Goal: Check status: Check status

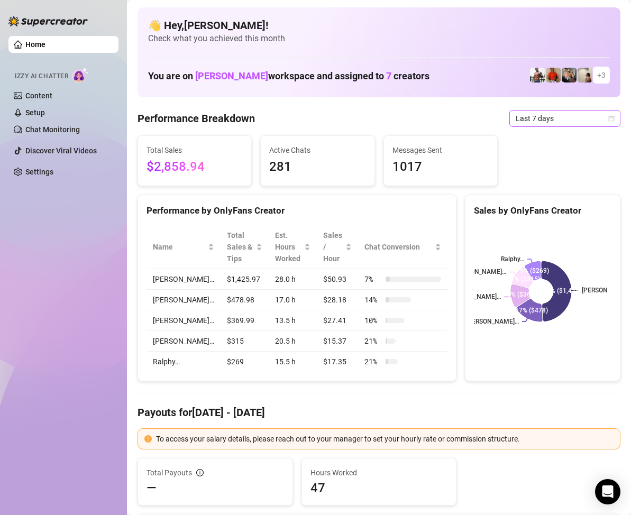
click at [608, 118] on icon "calendar" at bounding box center [611, 118] width 6 height 6
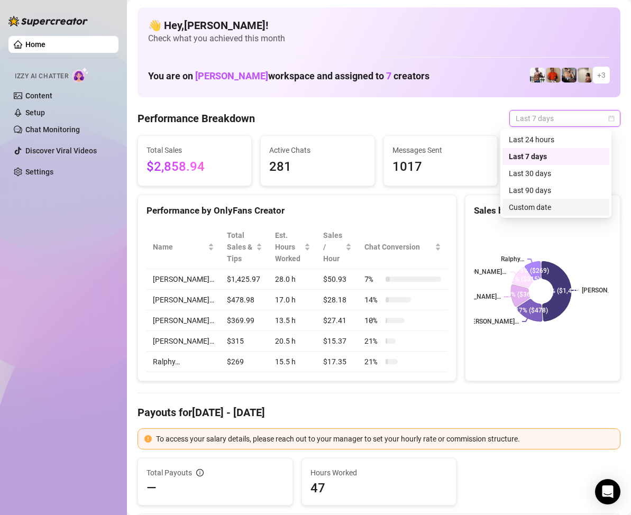
click at [555, 201] on div "Custom date" at bounding box center [555, 207] width 107 height 17
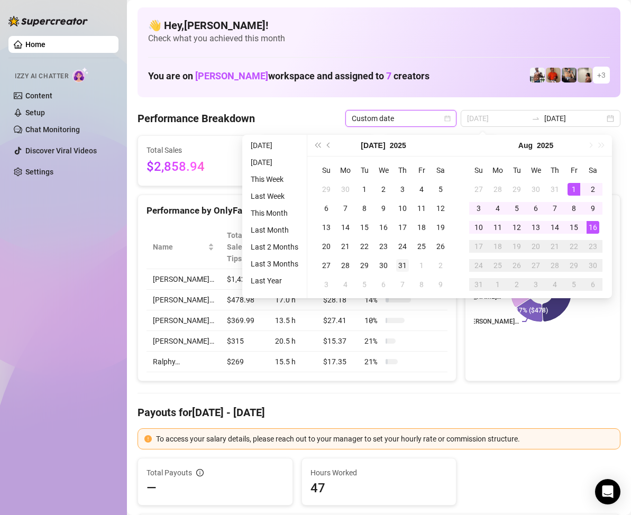
type input "[DATE]"
click at [404, 264] on div "31" at bounding box center [402, 265] width 13 height 13
type input "[DATE]"
click at [570, 223] on div "15" at bounding box center [573, 227] width 13 height 13
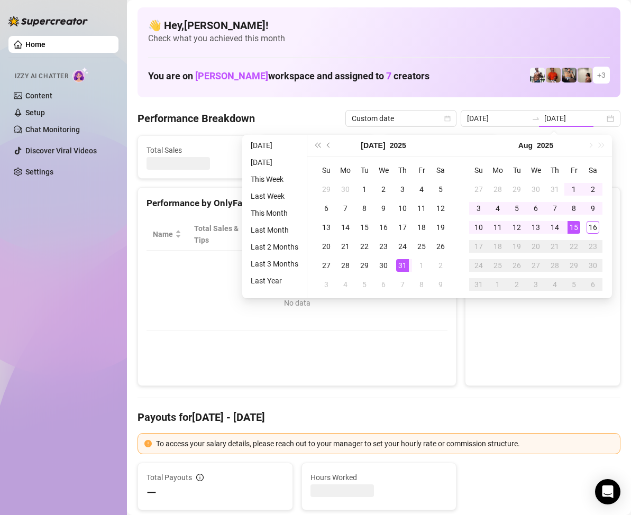
type input "[DATE]"
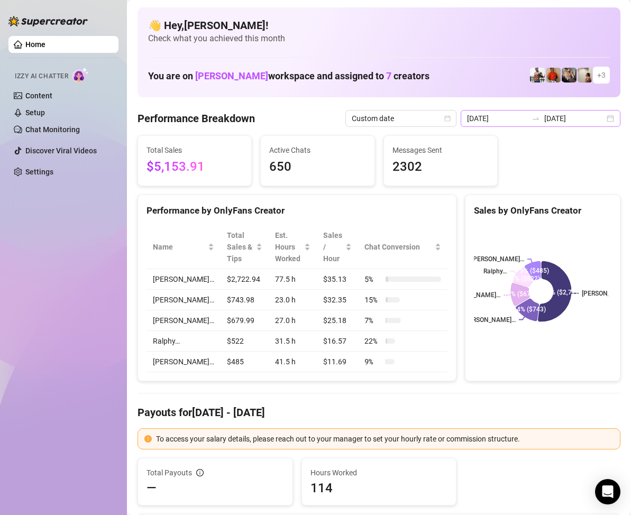
click at [598, 122] on div "[DATE] [DATE]" at bounding box center [540, 118] width 160 height 17
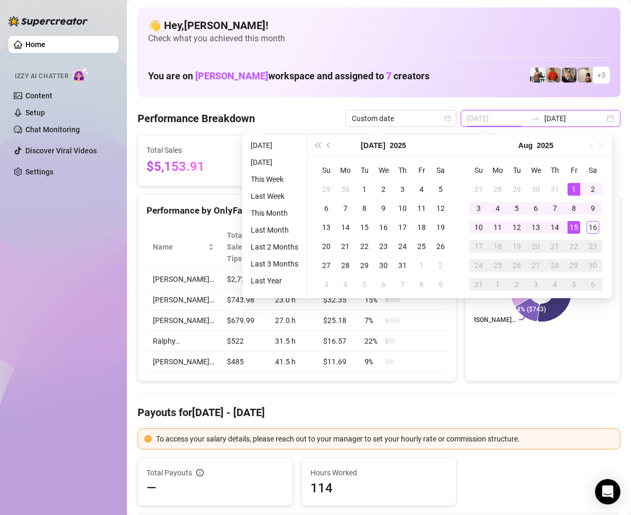
type input "[DATE]"
click at [568, 183] on div "1" at bounding box center [573, 189] width 13 height 13
type input "[DATE]"
click at [571, 224] on div "15" at bounding box center [573, 227] width 13 height 13
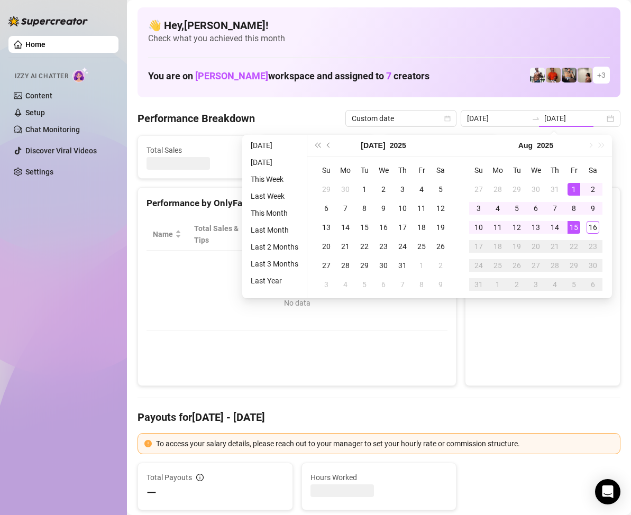
type input "[DATE]"
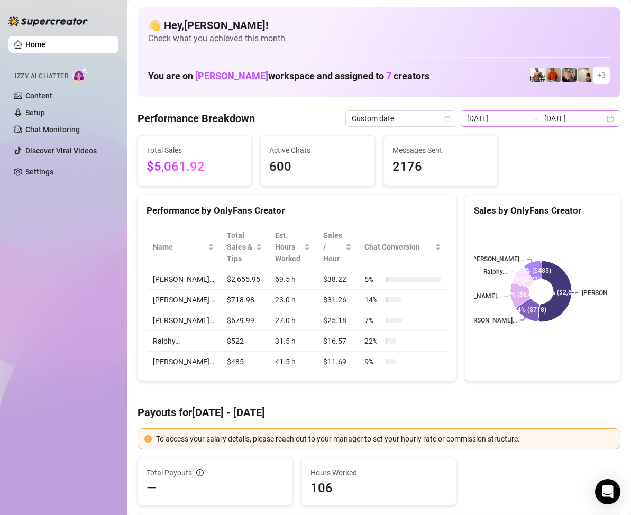
click at [600, 123] on div "[DATE] [DATE]" at bounding box center [540, 118] width 160 height 17
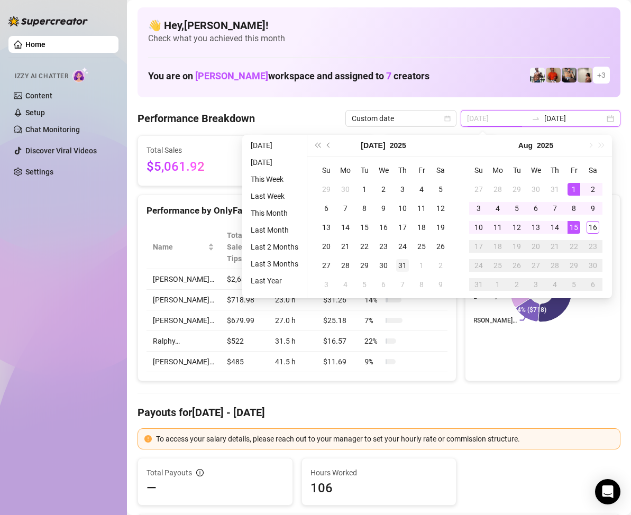
type input "[DATE]"
click at [405, 266] on div "31" at bounding box center [402, 265] width 13 height 13
type input "[DATE]"
click at [591, 226] on div "16" at bounding box center [592, 227] width 13 height 13
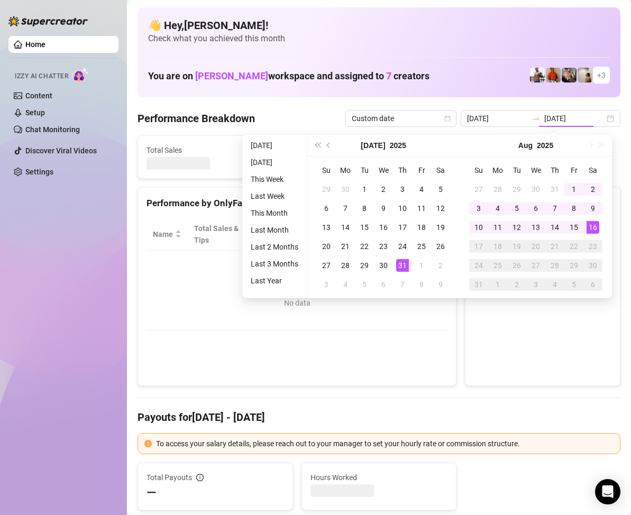
type input "[DATE]"
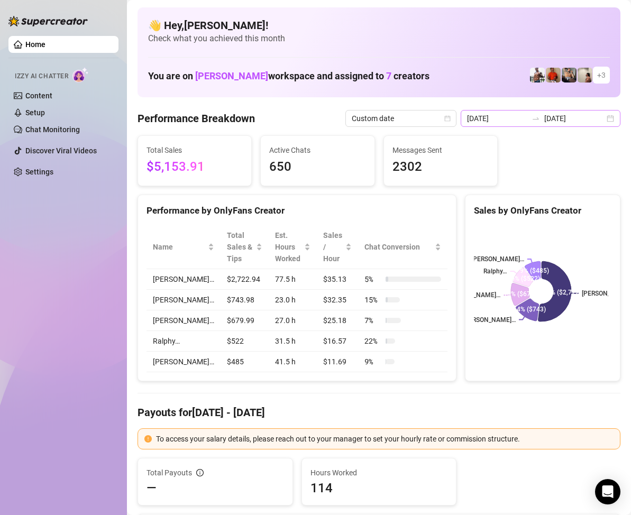
click at [600, 118] on div "[DATE] [DATE]" at bounding box center [540, 118] width 160 height 17
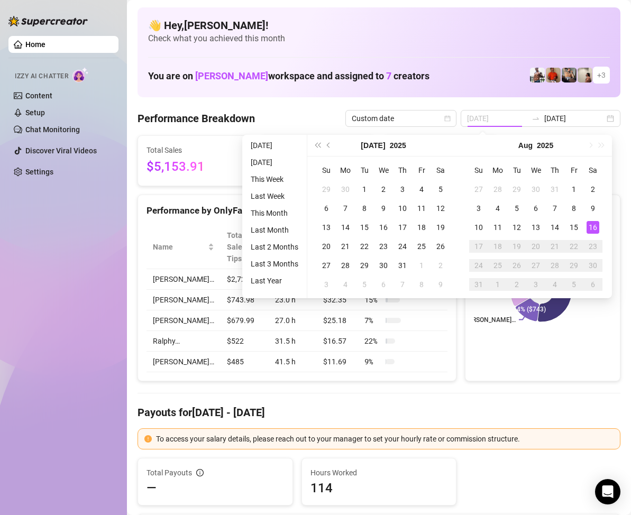
click at [587, 225] on div "16" at bounding box center [592, 227] width 13 height 13
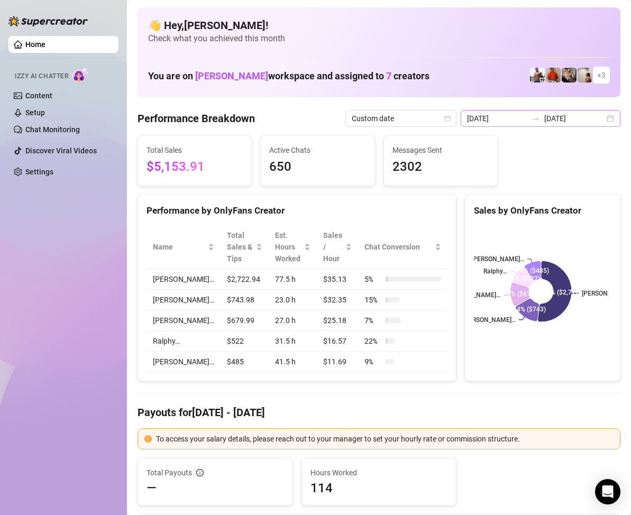
click at [601, 113] on div "[DATE] [DATE]" at bounding box center [540, 118] width 160 height 17
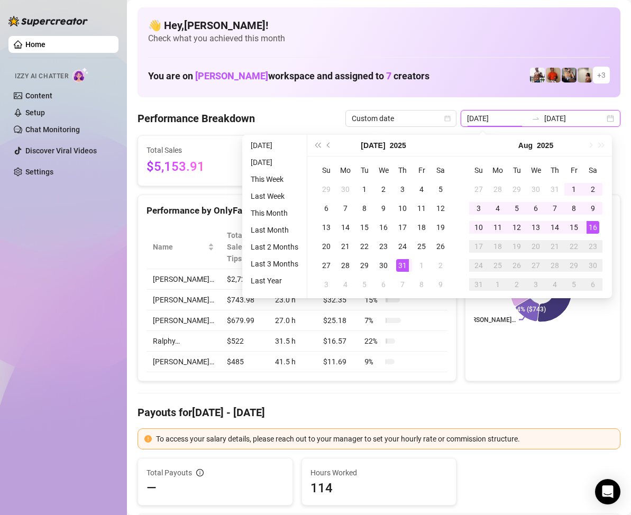
type input "[DATE]"
click at [594, 233] on div "16" at bounding box center [592, 227] width 13 height 13
click at [592, 229] on div "16" at bounding box center [592, 227] width 13 height 13
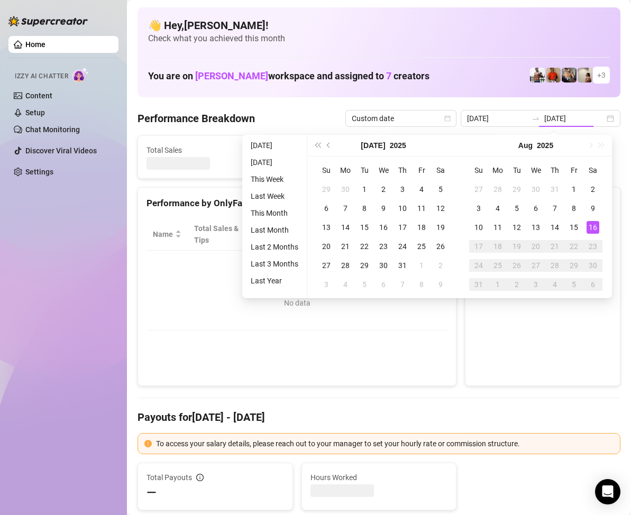
type input "[DATE]"
